Goal: Navigation & Orientation: Find specific page/section

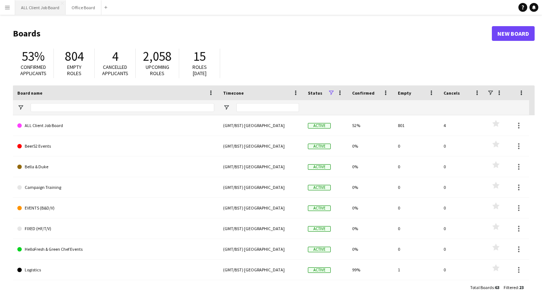
click at [49, 10] on button "ALL Client Job Board Close" at bounding box center [40, 7] width 50 height 14
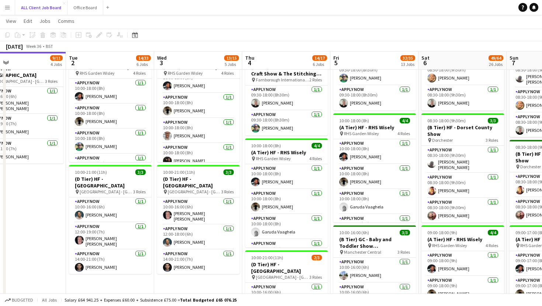
scroll to position [270, 0]
